Goal: Information Seeking & Learning: Learn about a topic

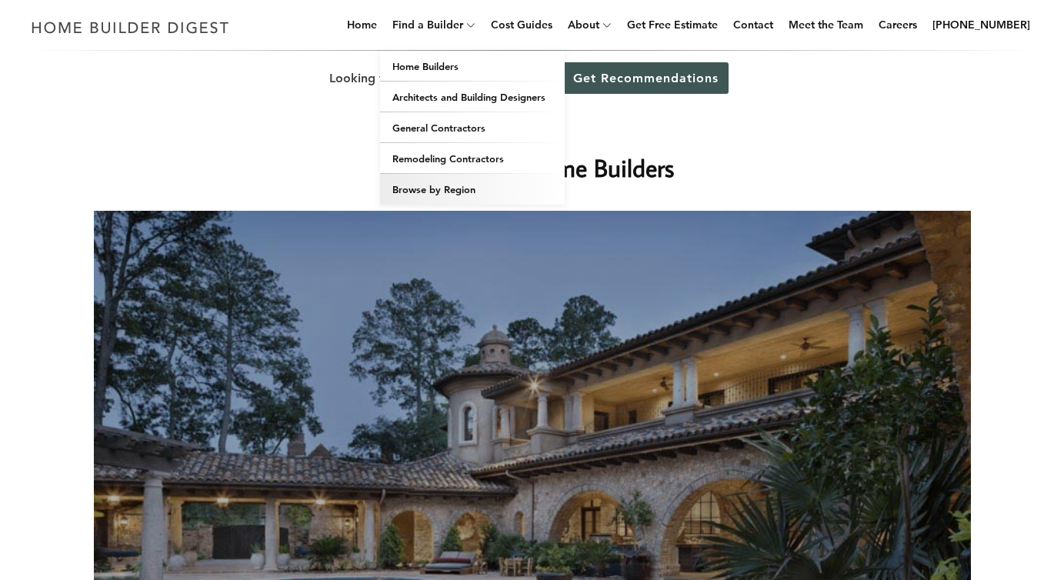
click at [462, 190] on link "Browse by Region" at bounding box center [472, 189] width 185 height 31
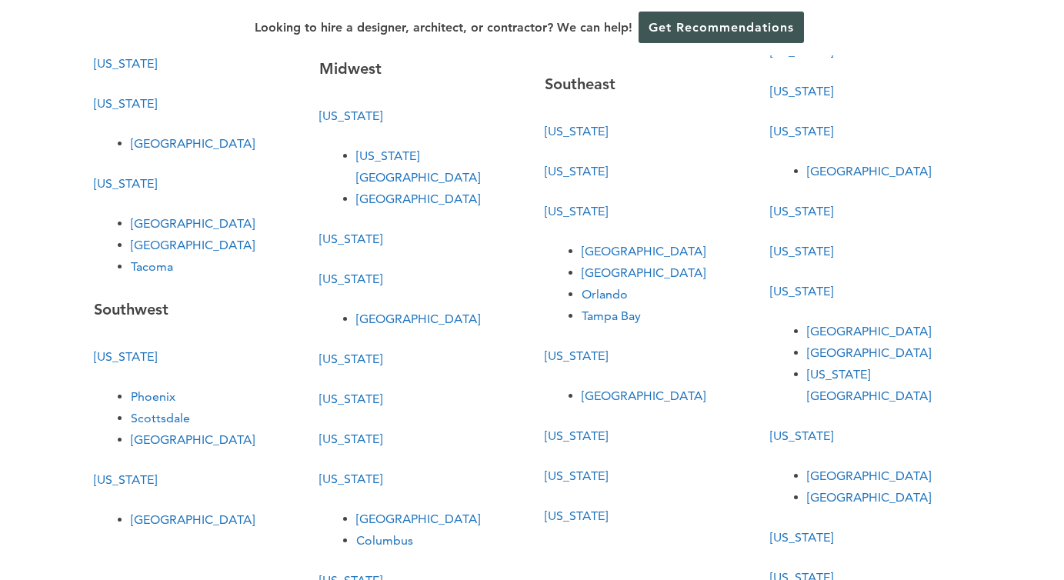
scroll to position [428, 0]
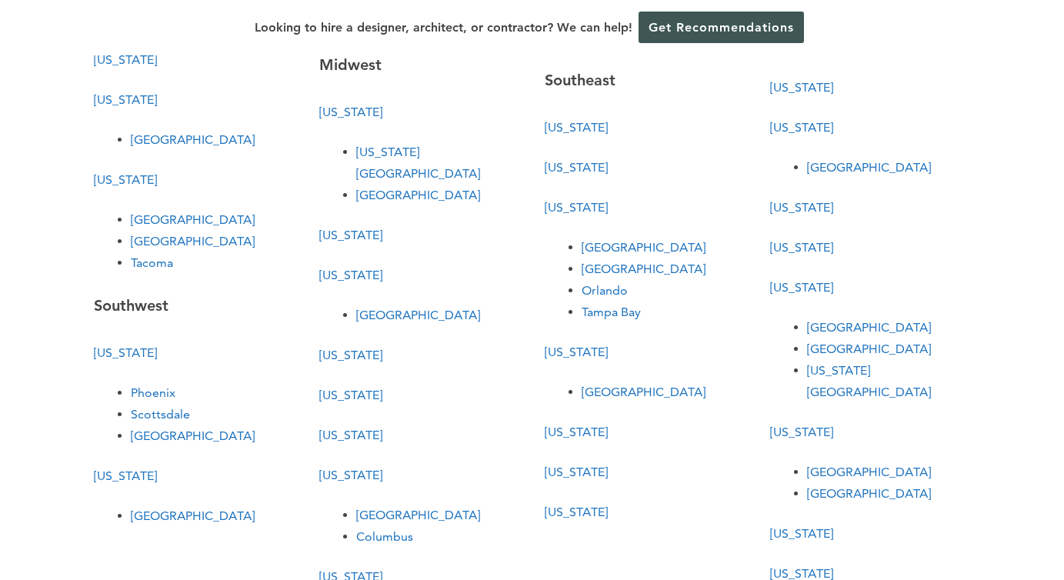
click at [863, 465] on link "[GEOGRAPHIC_DATA]" at bounding box center [869, 472] width 124 height 15
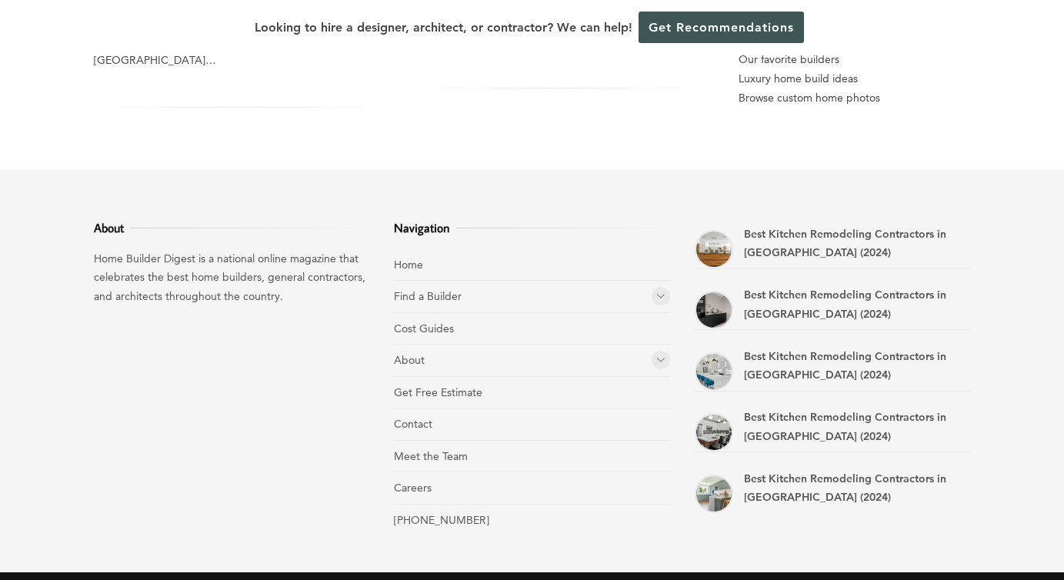
scroll to position [598, 0]
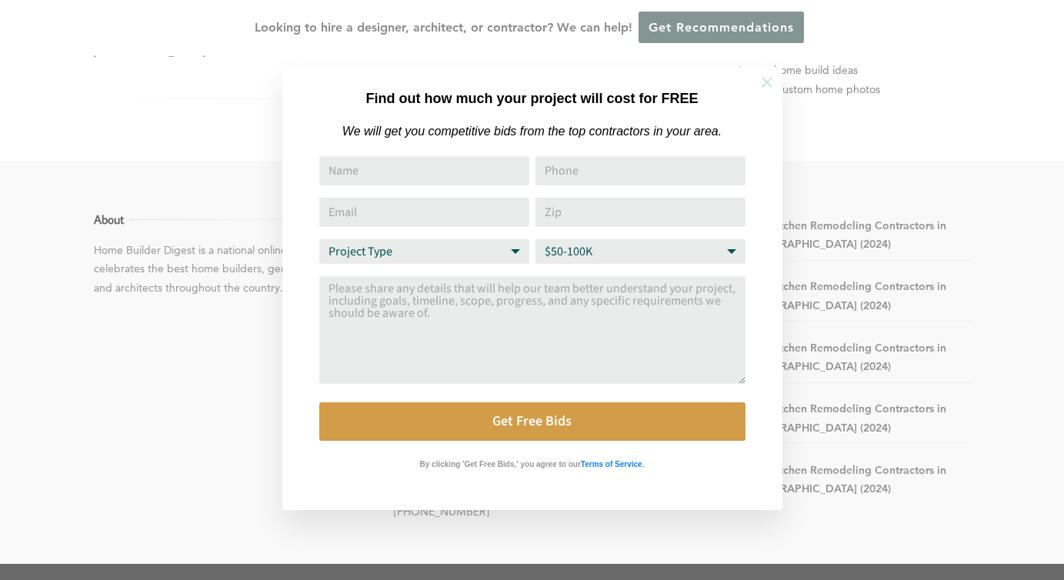
click at [760, 86] on icon at bounding box center [766, 82] width 17 height 17
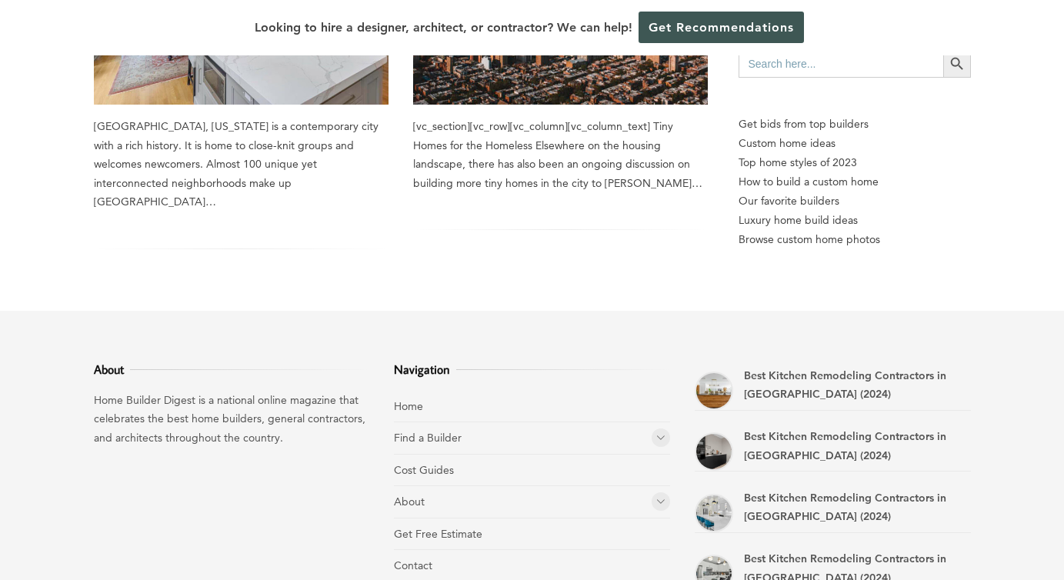
scroll to position [450, 0]
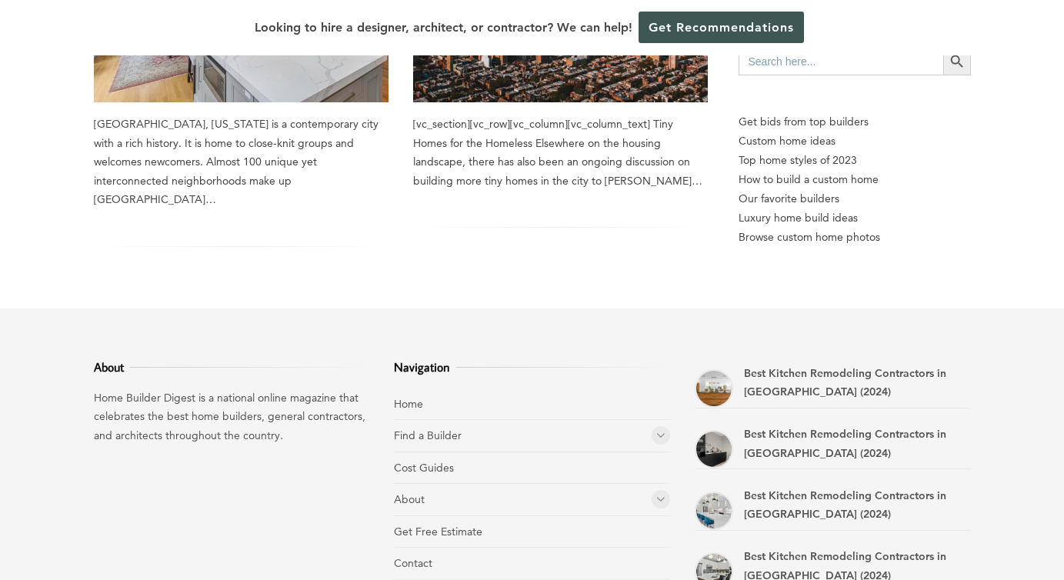
click at [652, 423] on li "Find a Builder Home Builders Architects and Building Designers General Contract…" at bounding box center [532, 436] width 276 height 32
click at [658, 429] on icon at bounding box center [660, 435] width 9 height 12
click at [461, 461] on link "Home Builders" at bounding box center [454, 468] width 72 height 14
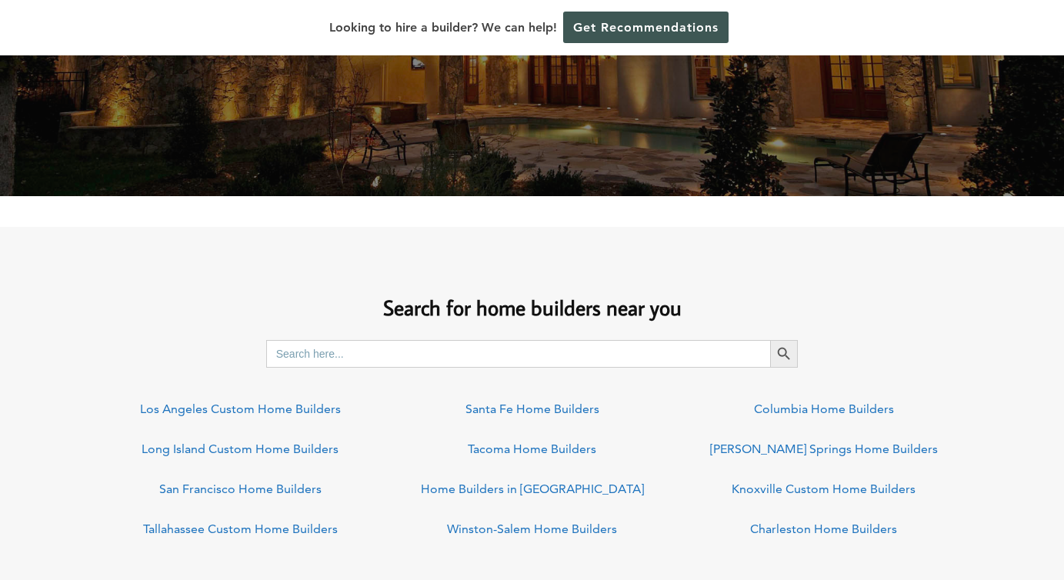
scroll to position [1091, 0]
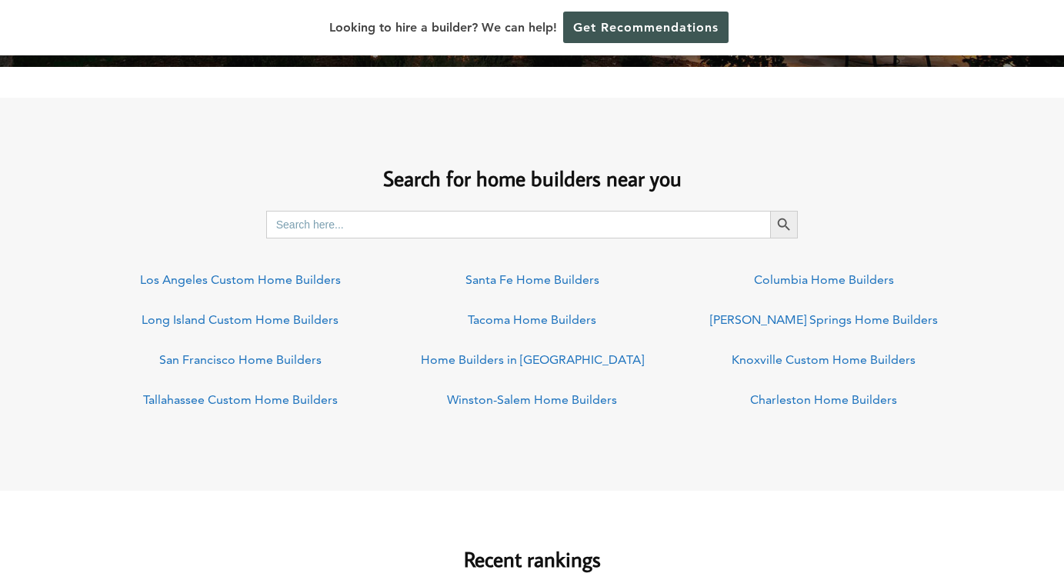
click at [367, 228] on input "Search for:" at bounding box center [518, 225] width 505 height 28
type input "Philadelphia"
click at [770, 211] on button "Search Button" at bounding box center [784, 225] width 28 height 28
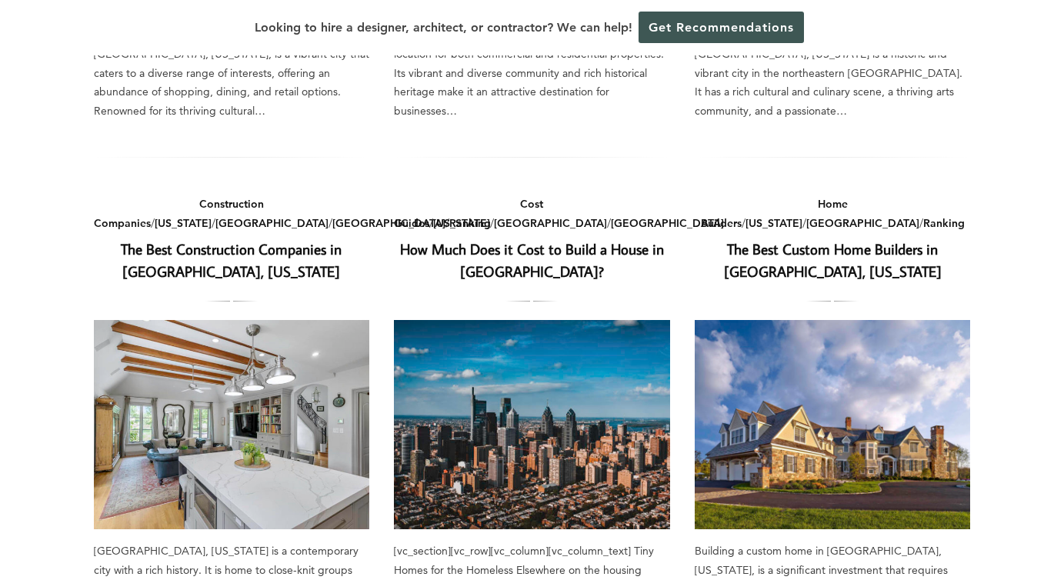
scroll to position [525, 0]
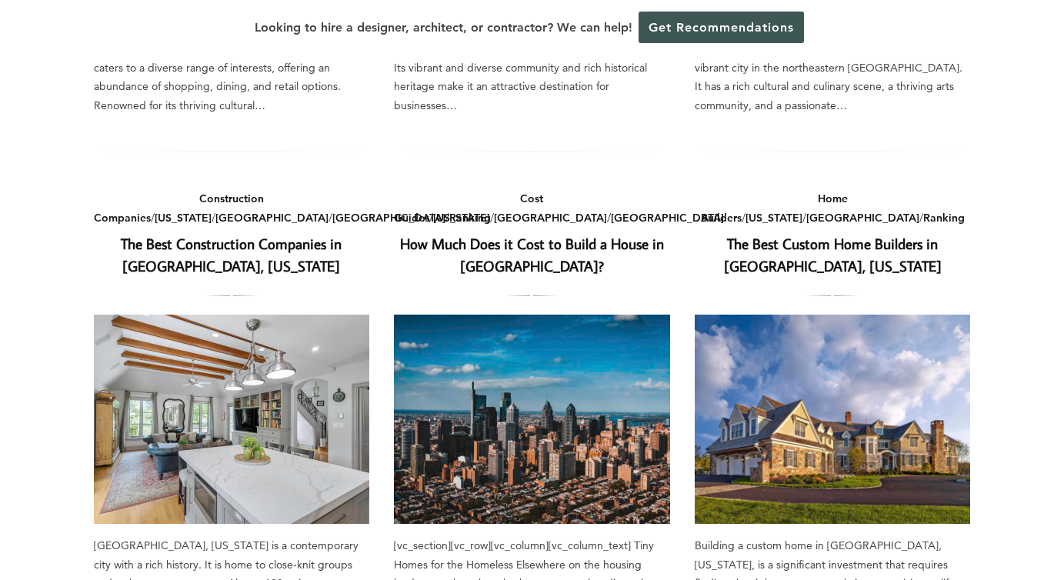
click at [865, 234] on link "The Best Custom Home Builders in [GEOGRAPHIC_DATA], [US_STATE]" at bounding box center [833, 255] width 218 height 42
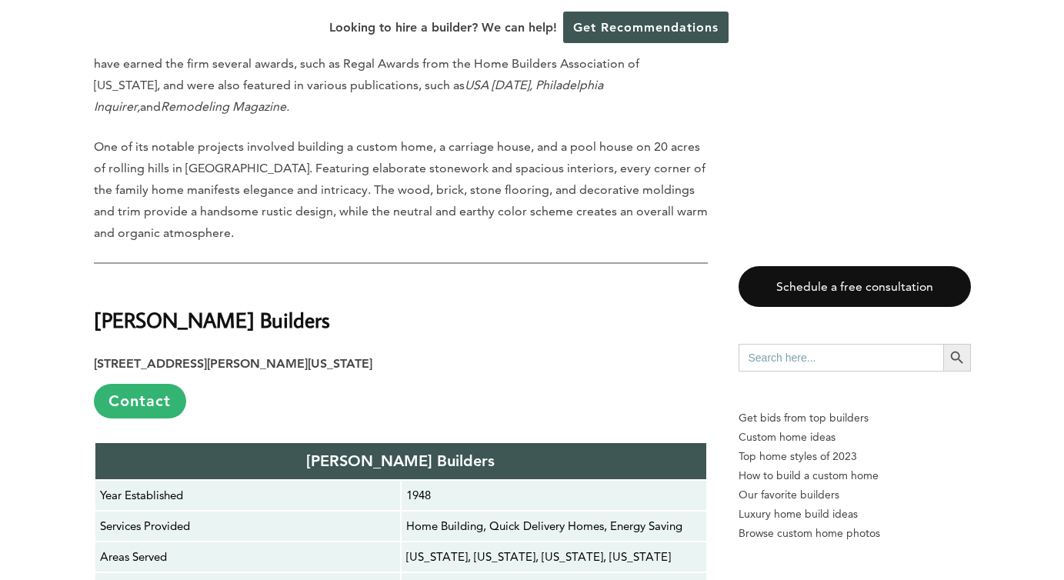
scroll to position [5302, 0]
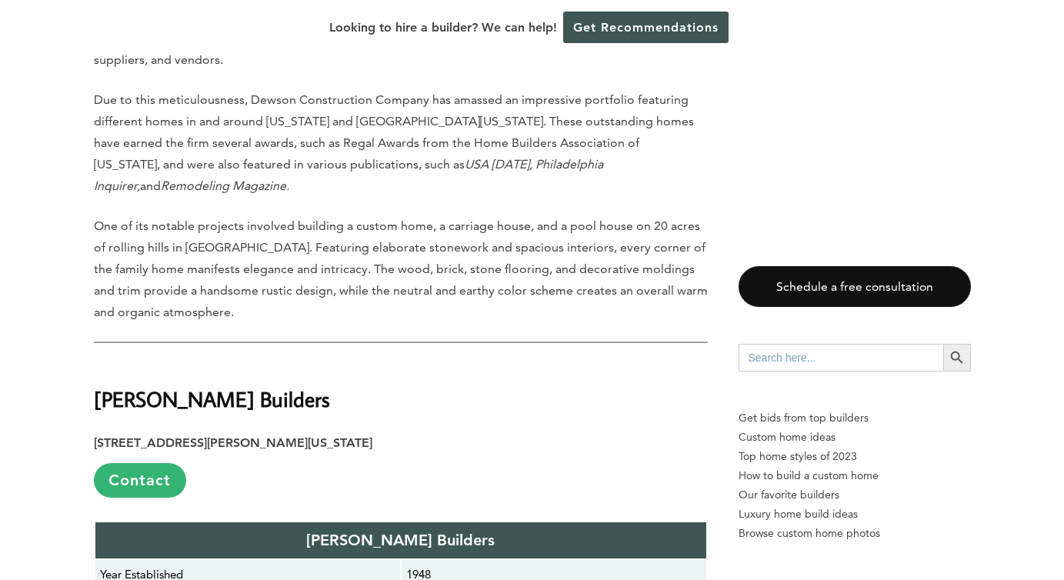
click at [159, 385] on strong "[PERSON_NAME] Builders" at bounding box center [212, 398] width 236 height 27
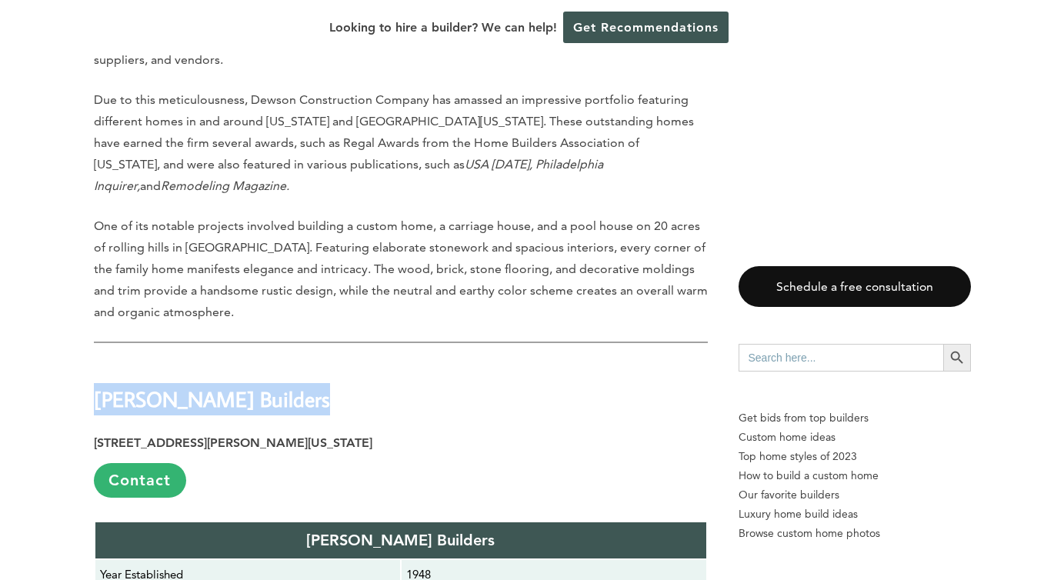
click at [159, 385] on strong "[PERSON_NAME] Builders" at bounding box center [212, 398] width 236 height 27
copy div "[PERSON_NAME] Builders"
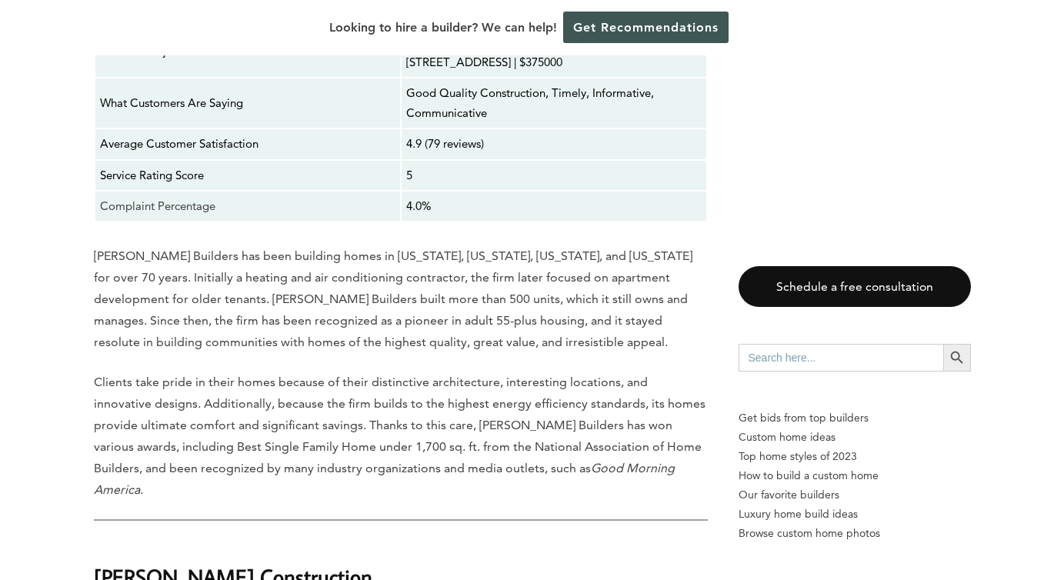
scroll to position [5988, 0]
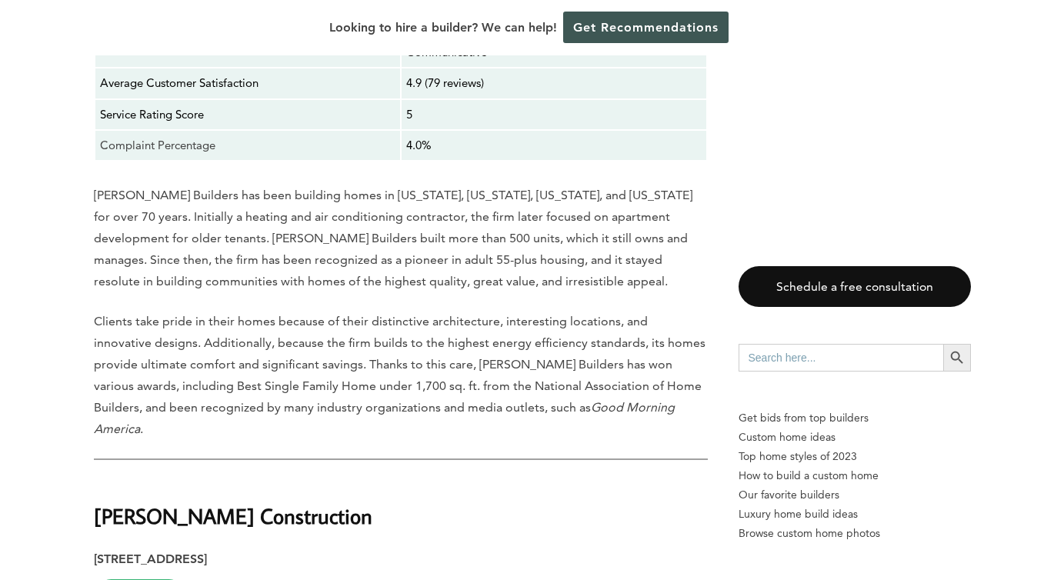
click at [253, 502] on strong "[PERSON_NAME] Construction" at bounding box center [233, 515] width 278 height 27
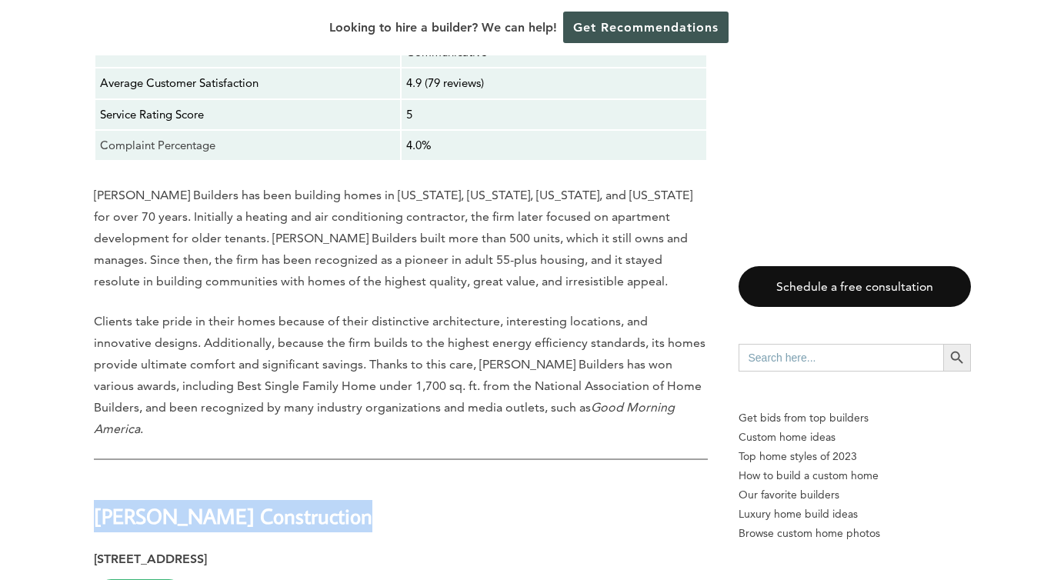
click at [253, 502] on strong "[PERSON_NAME] Construction" at bounding box center [233, 515] width 278 height 27
copy div "[PERSON_NAME] Construction"
